Goal: Information Seeking & Learning: Learn about a topic

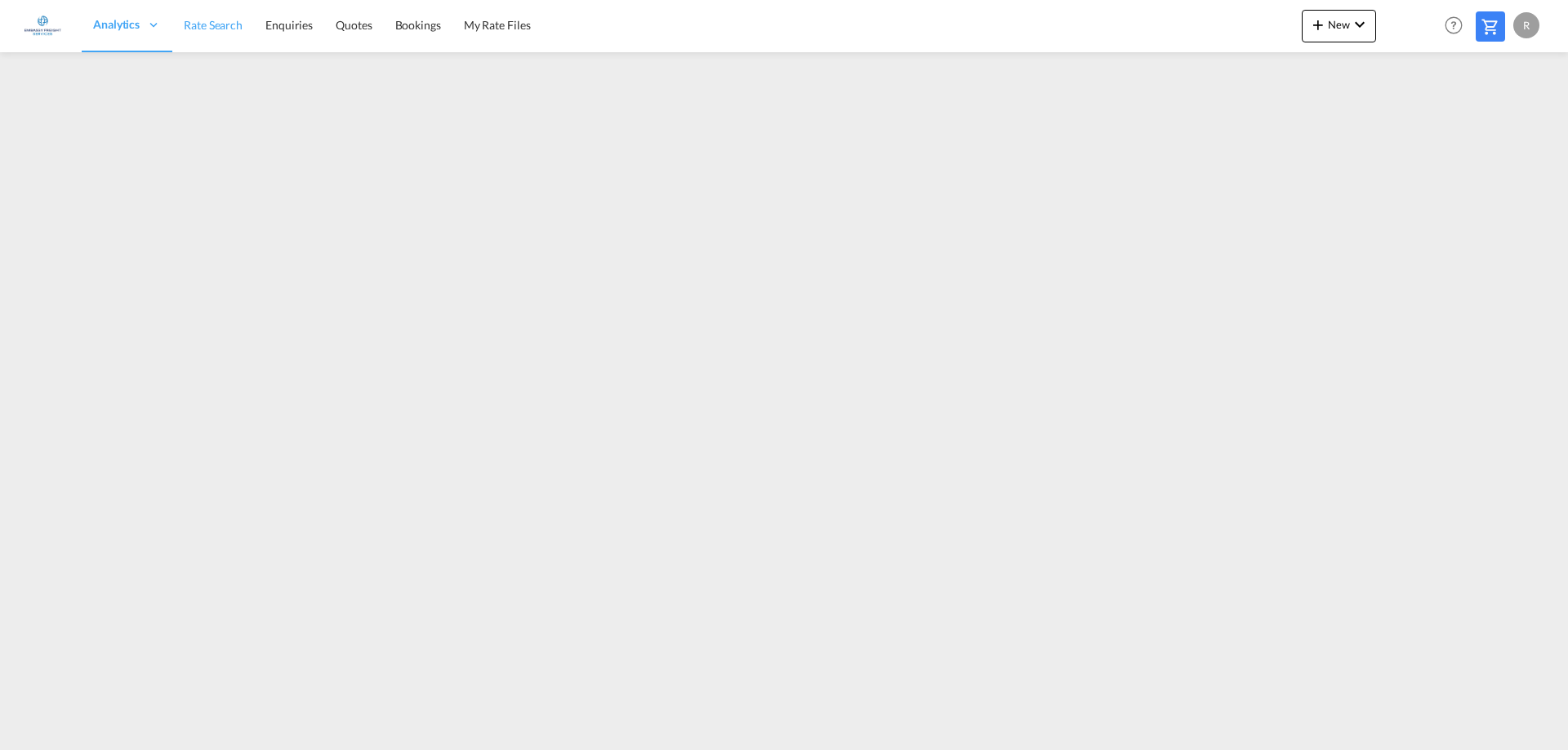
click at [214, 28] on span "Rate Search" at bounding box center [213, 25] width 59 height 14
click at [168, 24] on div "Analytics" at bounding box center [127, 26] width 91 height 53
click at [217, 23] on span "Rate Search" at bounding box center [213, 25] width 59 height 14
click at [234, 21] on span "Rate Search" at bounding box center [213, 25] width 59 height 14
click at [1521, 26] on div "R" at bounding box center [1527, 26] width 26 height 26
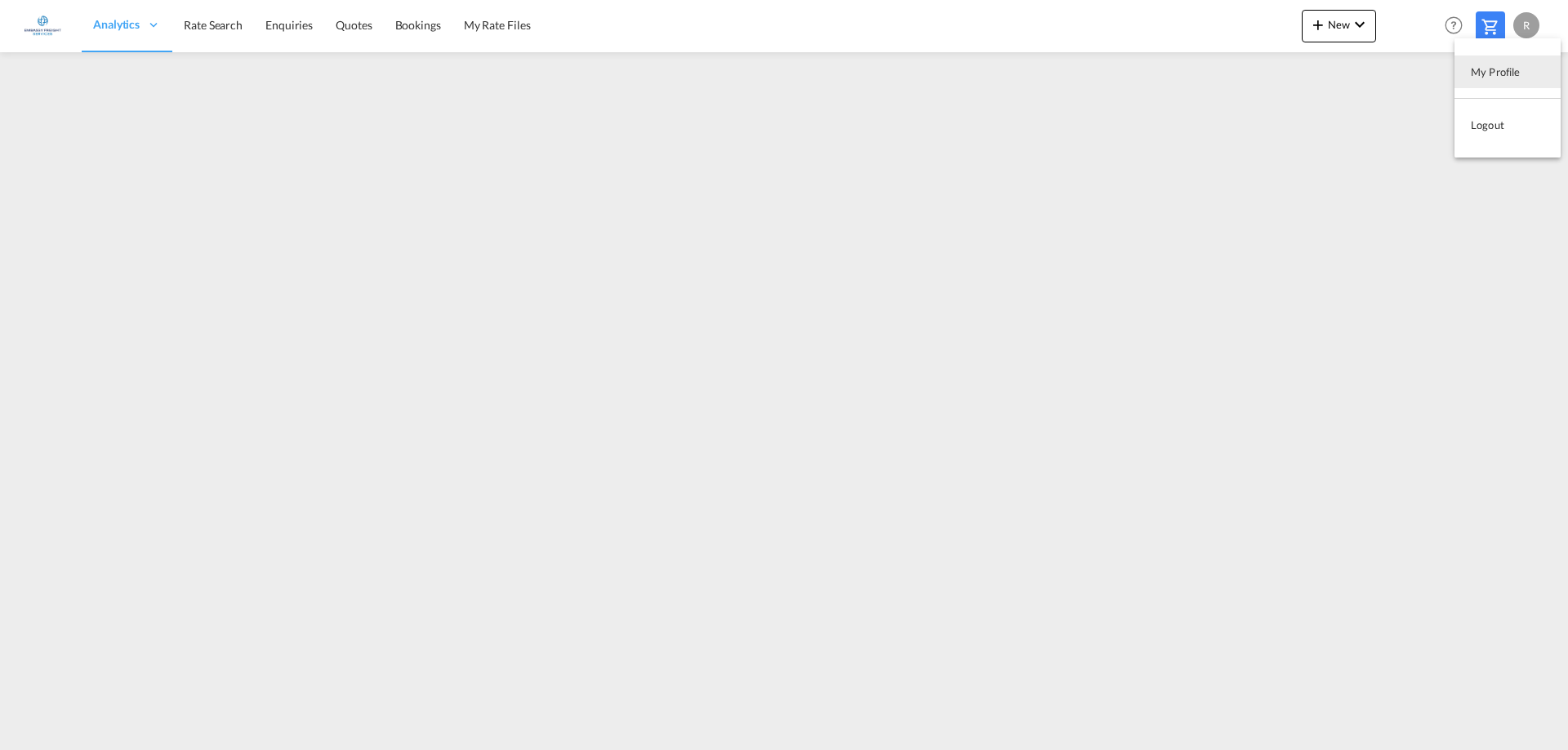
click at [1240, 172] on md-backdrop at bounding box center [784, 375] width 1568 height 750
click at [226, 25] on span "Rate Search" at bounding box center [213, 25] width 59 height 14
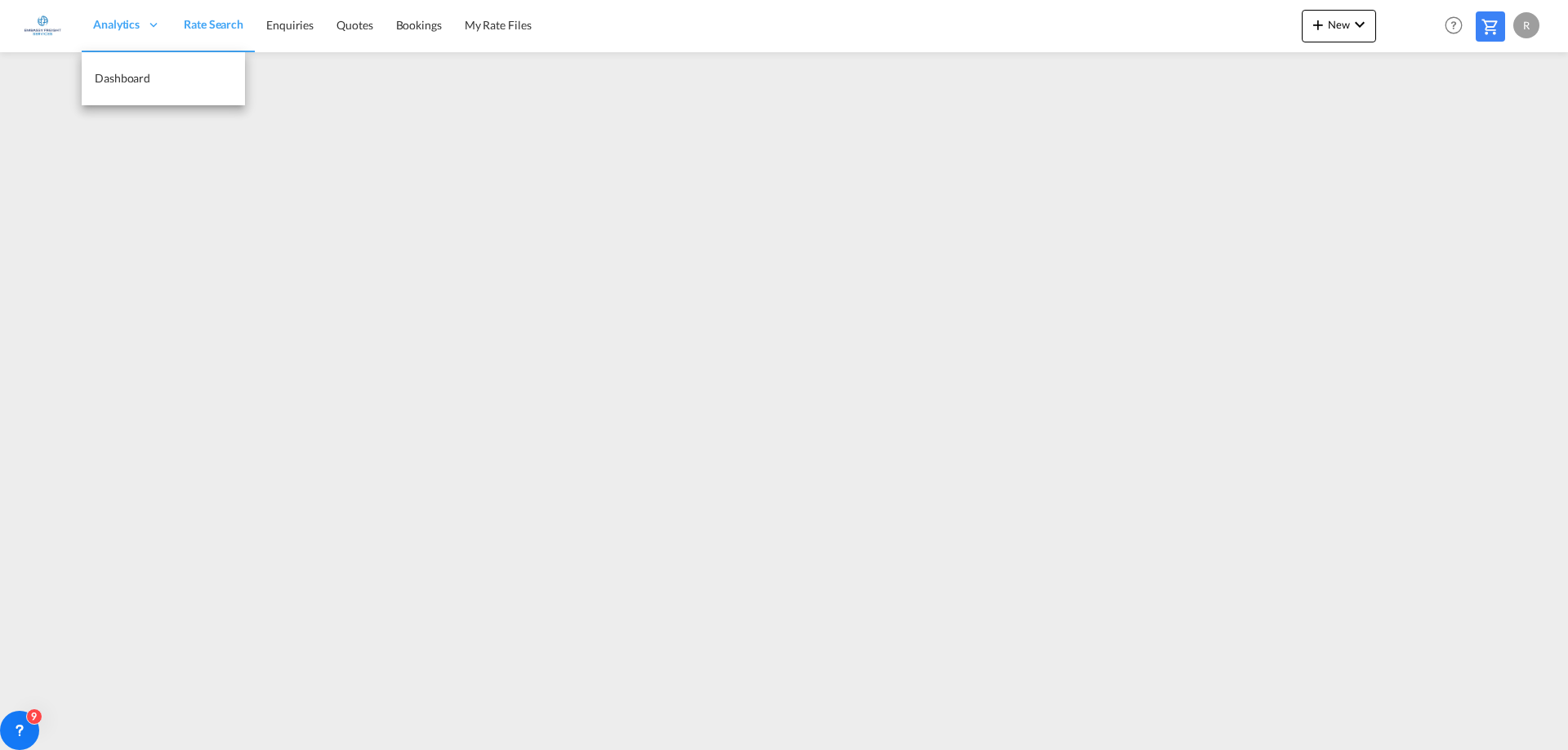
click at [132, 19] on span "Analytics" at bounding box center [116, 25] width 47 height 17
click at [131, 76] on span "Dashboard" at bounding box center [122, 78] width 55 height 14
click at [196, 32] on span "Rate Search" at bounding box center [213, 25] width 59 height 14
